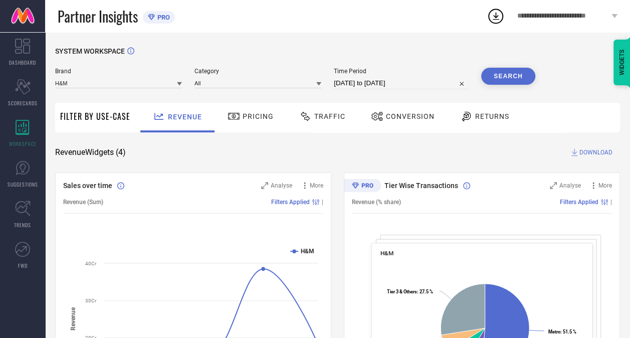
click at [327, 117] on span "Traffic" at bounding box center [329, 116] width 31 height 8
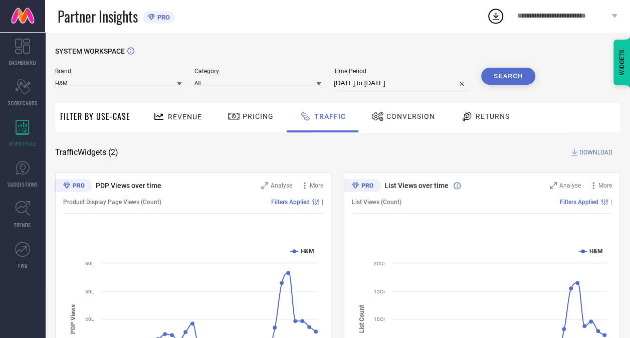
select select "7"
select select "2025"
select select "8"
select select "2025"
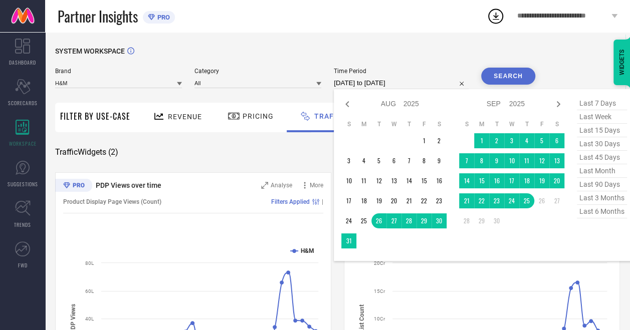
click at [353, 86] on input "[DATE] to [DATE]" at bounding box center [401, 83] width 135 height 12
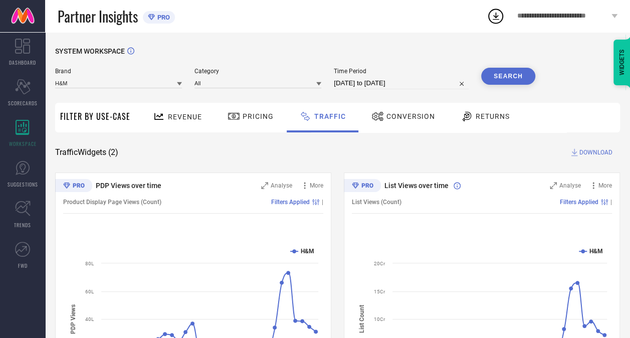
click at [217, 140] on div "SYSTEM WORKSPACE Brand H&M Category All Time Period [DATE] to [DATE] Search Fil…" at bounding box center [337, 235] width 565 height 376
select select "7"
select select "2025"
select select "8"
select select "2025"
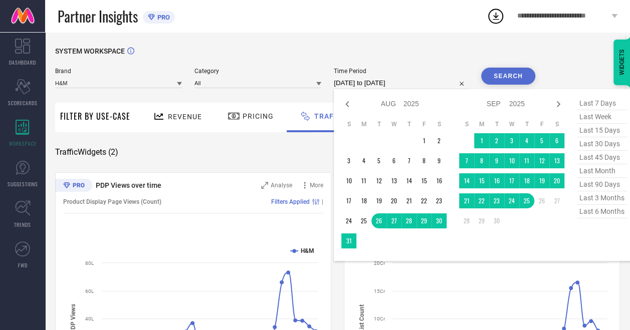
click at [353, 78] on input "[DATE] to [DATE]" at bounding box center [401, 83] width 135 height 12
click at [470, 207] on td "21" at bounding box center [466, 200] width 15 height 15
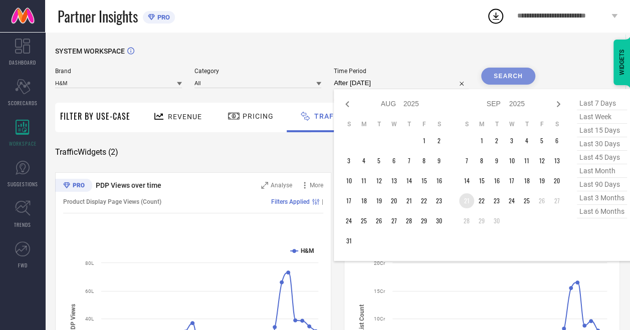
type input "[DATE] to [DATE]"
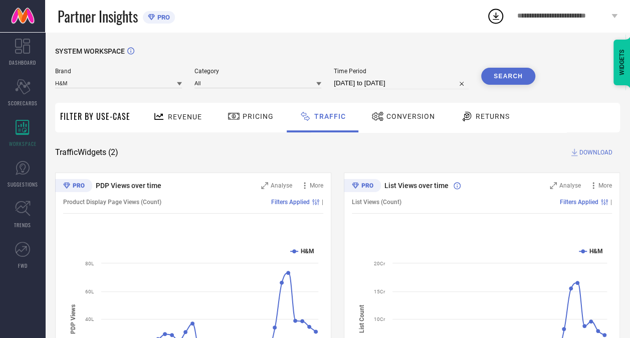
click at [502, 77] on button "Search" at bounding box center [508, 76] width 54 height 17
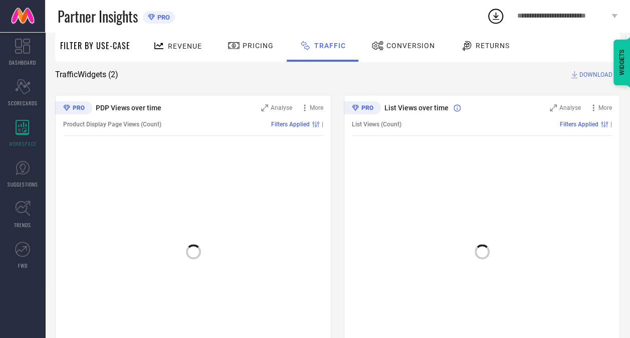
scroll to position [100, 0]
